Goal: Task Accomplishment & Management: Complete application form

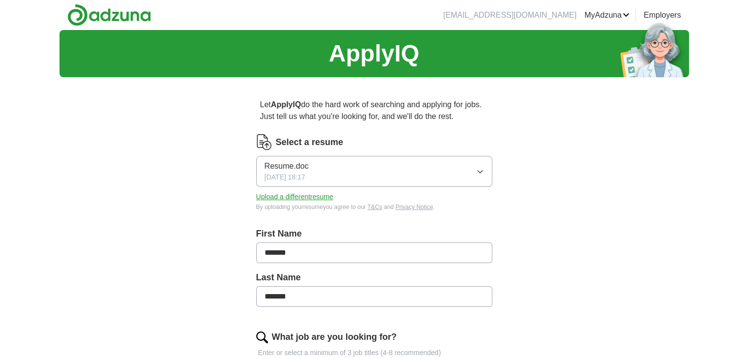
click at [325, 195] on button "Upload a different resume" at bounding box center [294, 197] width 77 height 10
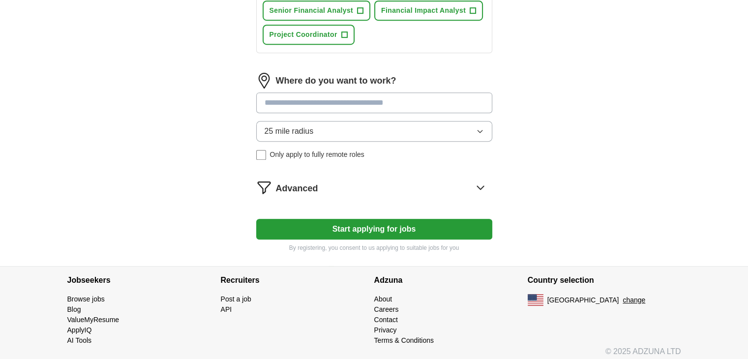
scroll to position [492, 0]
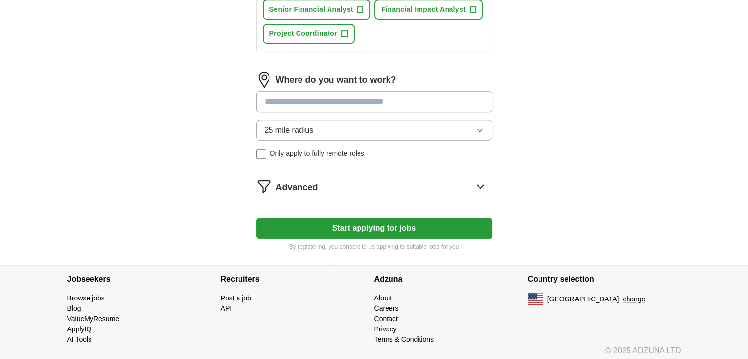
click at [462, 227] on button "Start applying for jobs" at bounding box center [374, 228] width 236 height 21
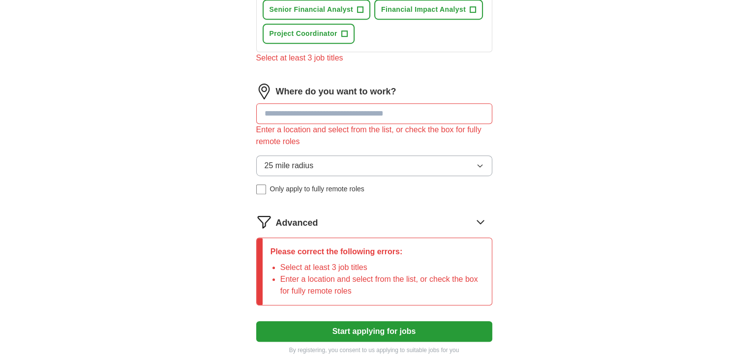
click at [457, 111] on input at bounding box center [374, 113] width 236 height 21
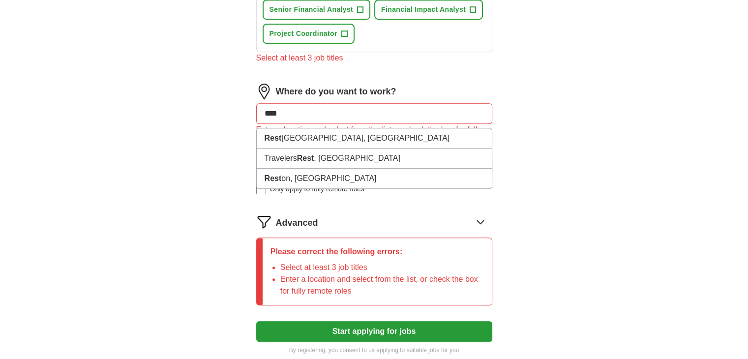
type input "*****"
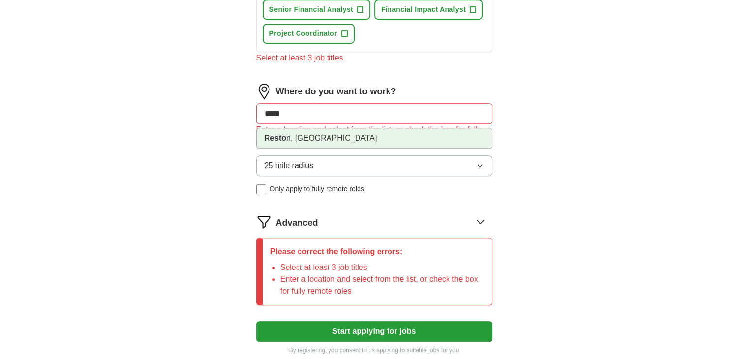
click at [287, 138] on li "Resto n, [GEOGRAPHIC_DATA]" at bounding box center [374, 138] width 235 height 20
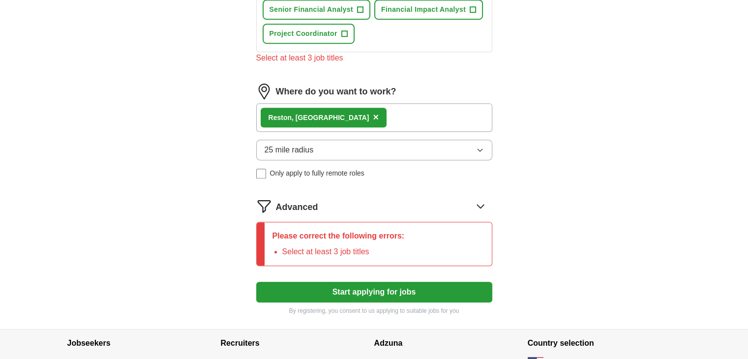
click at [383, 282] on button "Start applying for jobs" at bounding box center [374, 292] width 236 height 21
click at [383, 286] on button "Start applying for jobs" at bounding box center [374, 292] width 236 height 21
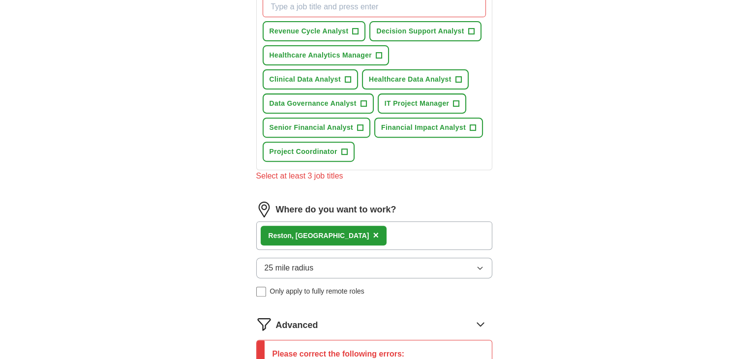
scroll to position [334, 0]
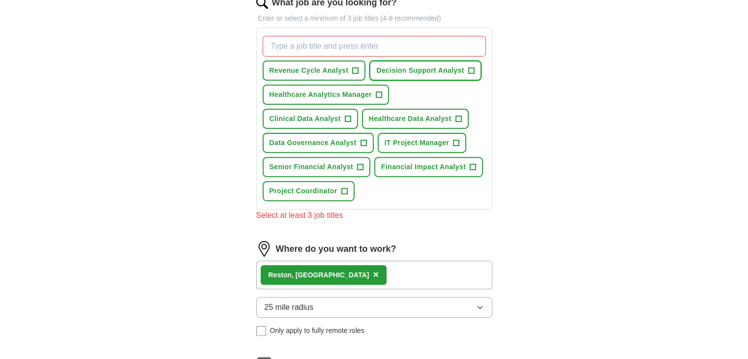
click at [468, 71] on span "+" at bounding box center [471, 70] width 6 height 6
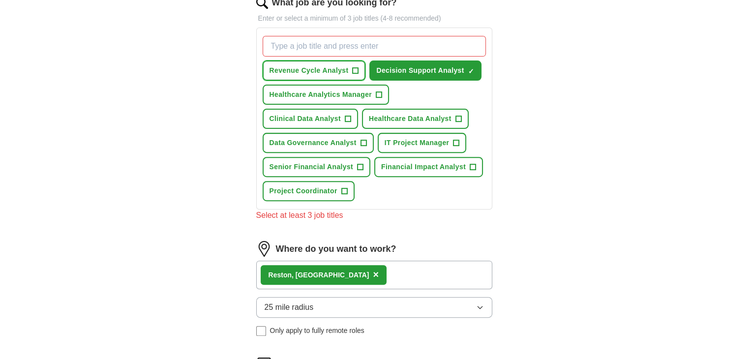
click at [350, 70] on button "Revenue Cycle Analyst +" at bounding box center [313, 70] width 103 height 20
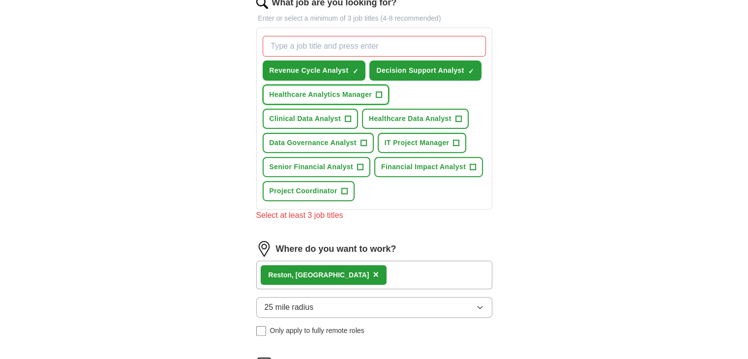
click at [376, 95] on span "+" at bounding box center [379, 95] width 6 height 8
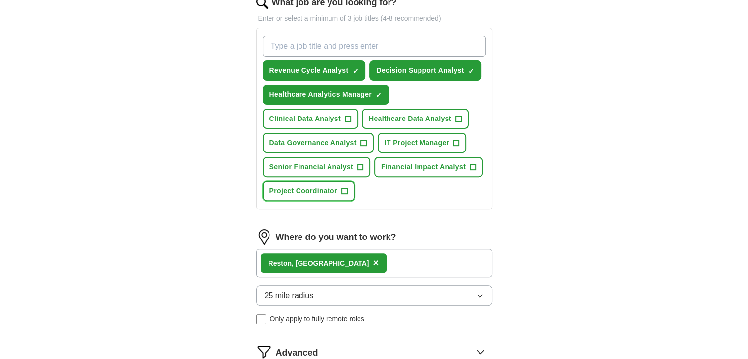
click at [341, 189] on span "+" at bounding box center [344, 191] width 6 height 8
click at [565, 172] on div "ApplyIQ Let ApplyIQ do the hard work of searching and applying for jobs. Just t…" at bounding box center [373, 63] width 629 height 734
click at [463, 116] on button "Healthcare Data Analyst +" at bounding box center [415, 119] width 107 height 20
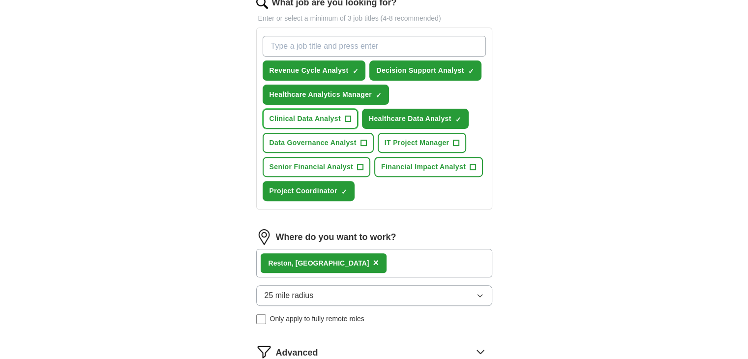
click at [343, 119] on button "Clinical Data Analyst +" at bounding box center [309, 119] width 95 height 20
click at [373, 91] on button "Healthcare Analytics Manager ✓ ×" at bounding box center [325, 95] width 126 height 20
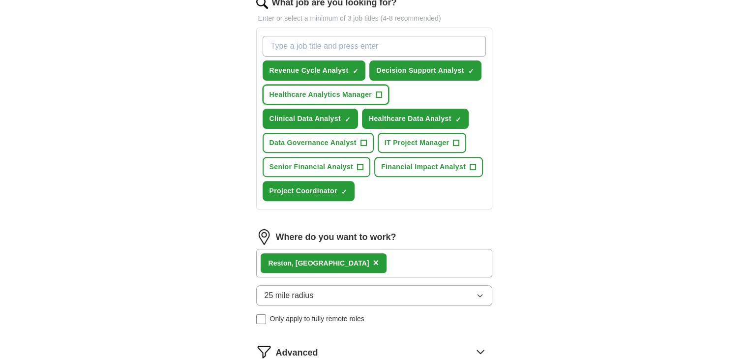
click at [379, 91] on span "+" at bounding box center [379, 95] width 6 height 8
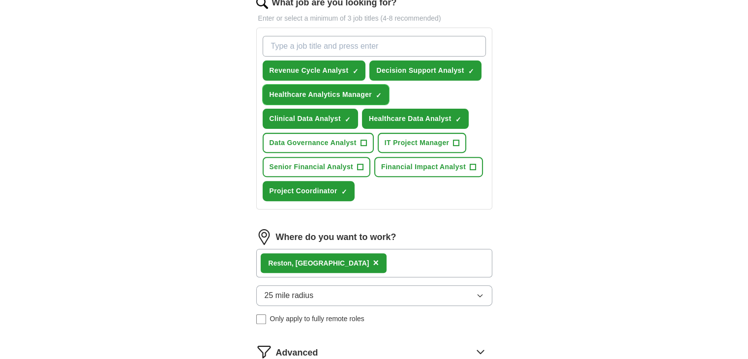
click at [0, 0] on span "×" at bounding box center [0, 0] width 0 height 0
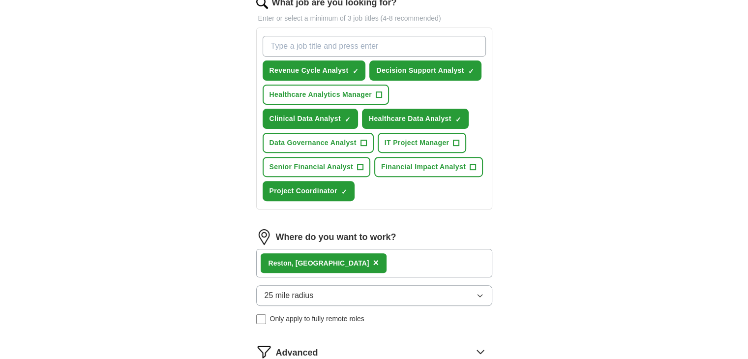
click at [597, 72] on div "ApplyIQ Let ApplyIQ do the hard work of searching and applying for jobs. Just t…" at bounding box center [373, 63] width 629 height 734
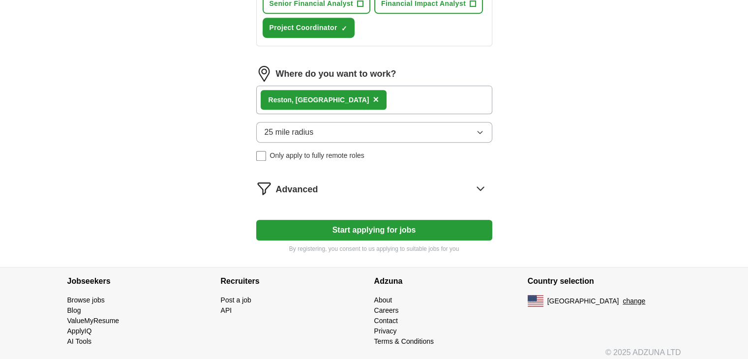
scroll to position [501, 0]
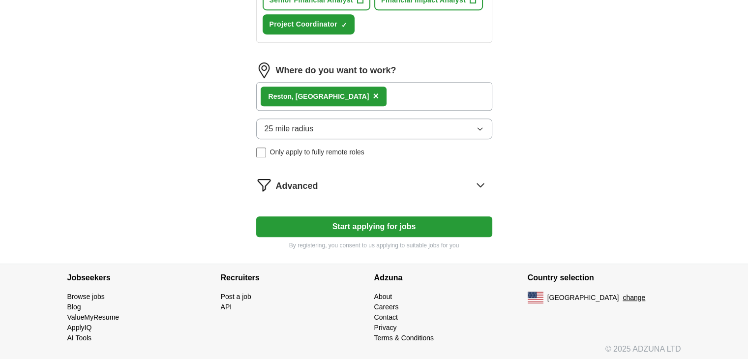
click at [451, 226] on button "Start applying for jobs" at bounding box center [374, 226] width 236 height 21
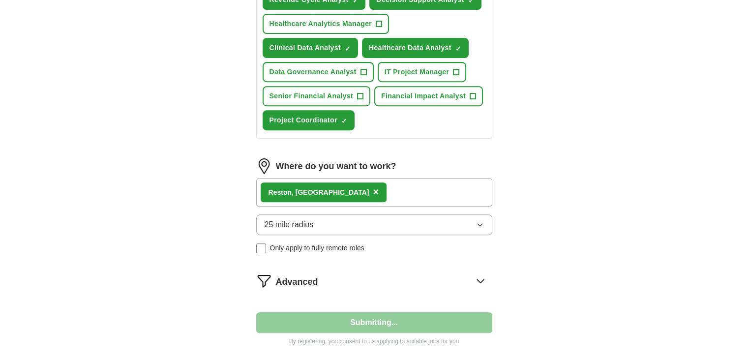
select select "**"
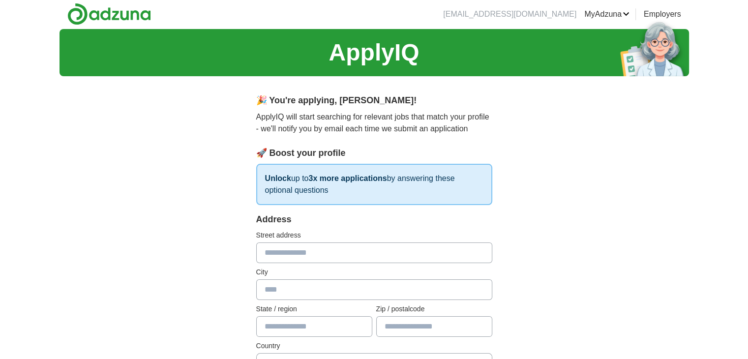
scroll to position [0, 0]
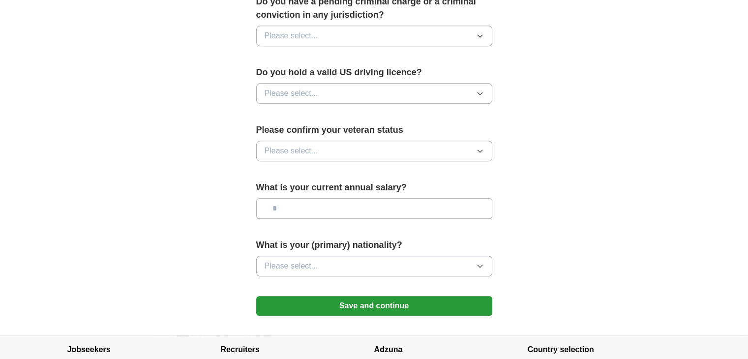
scroll to position [609, 0]
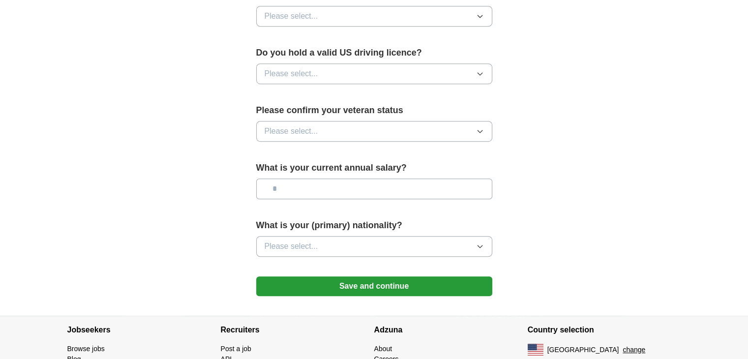
click at [449, 276] on button "Save and continue" at bounding box center [374, 286] width 236 height 20
